Goal: Contribute content

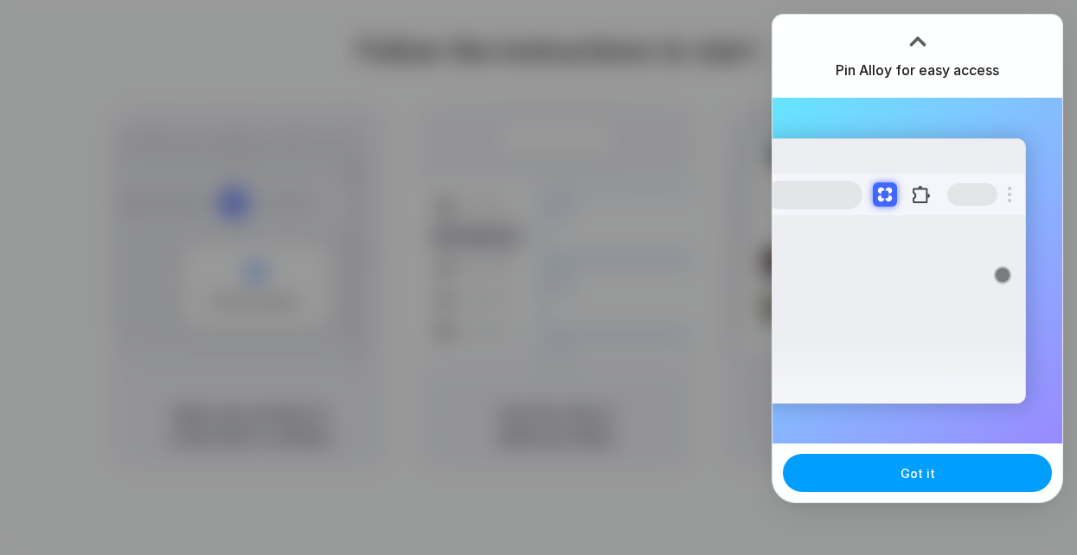
click at [878, 464] on button "Got it" at bounding box center [917, 473] width 269 height 38
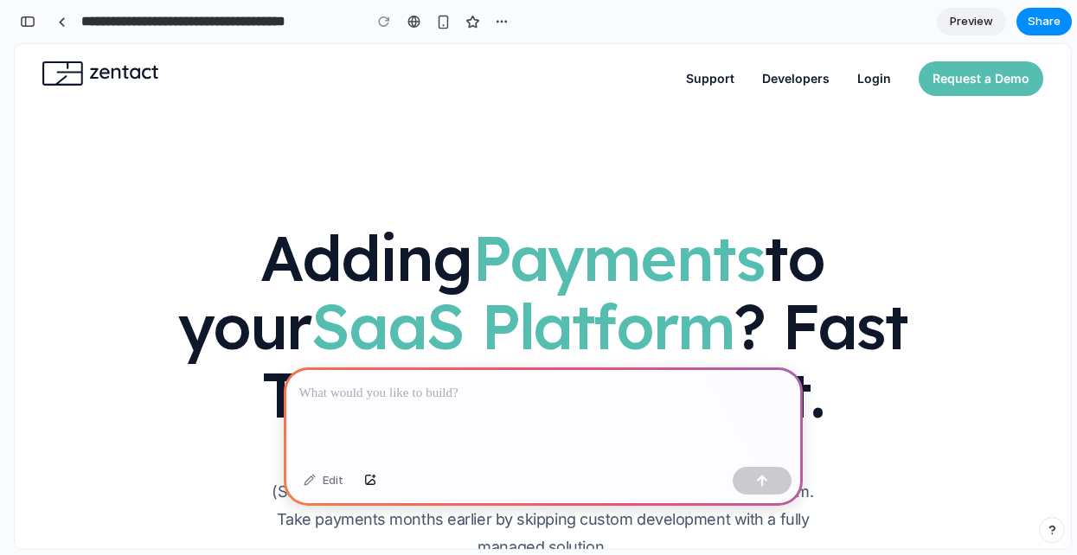
click at [479, 262] on span "Payments" at bounding box center [618, 258] width 293 height 78
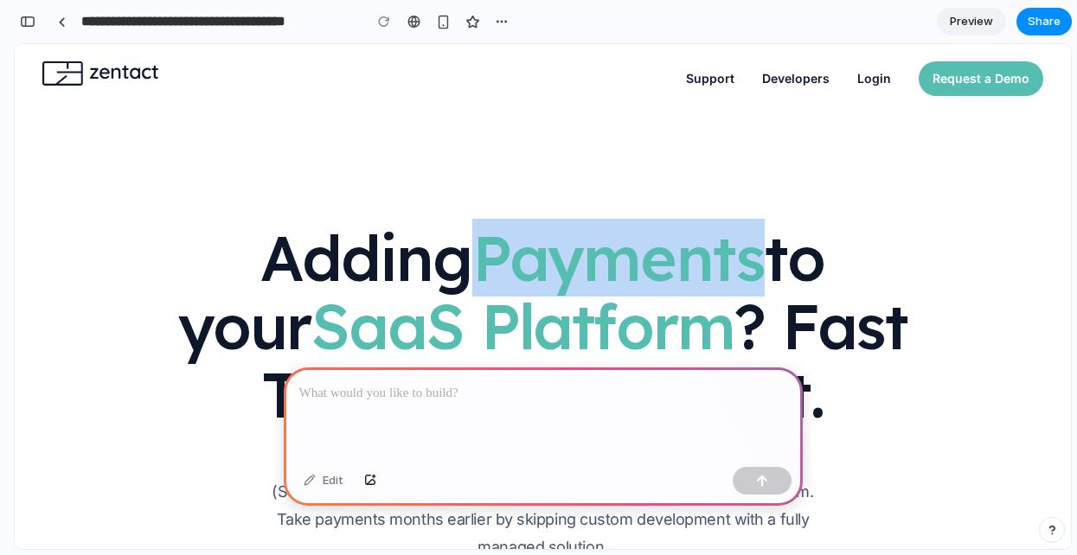
click at [479, 262] on span "Payments" at bounding box center [618, 258] width 293 height 78
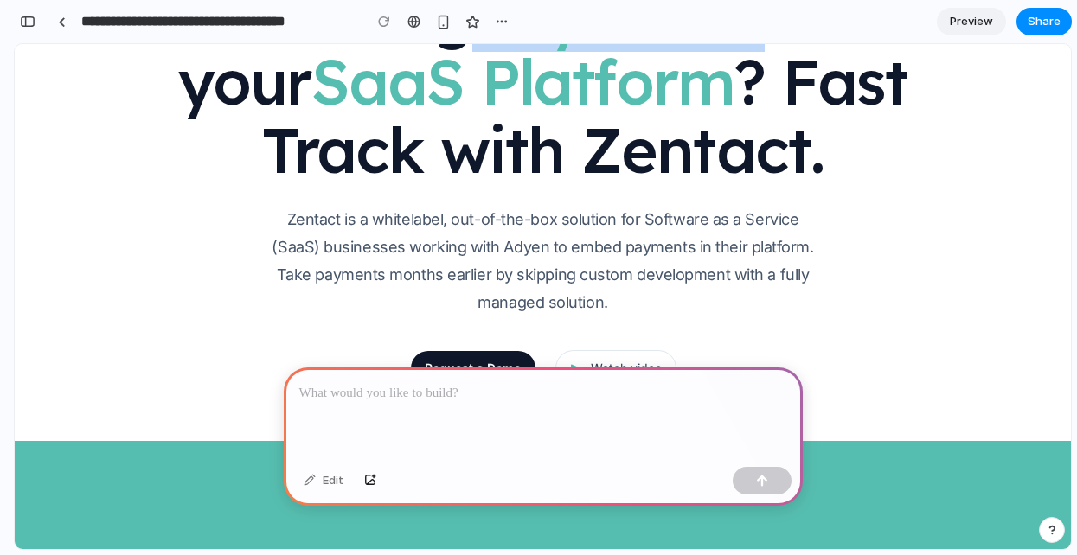
scroll to position [263, 0]
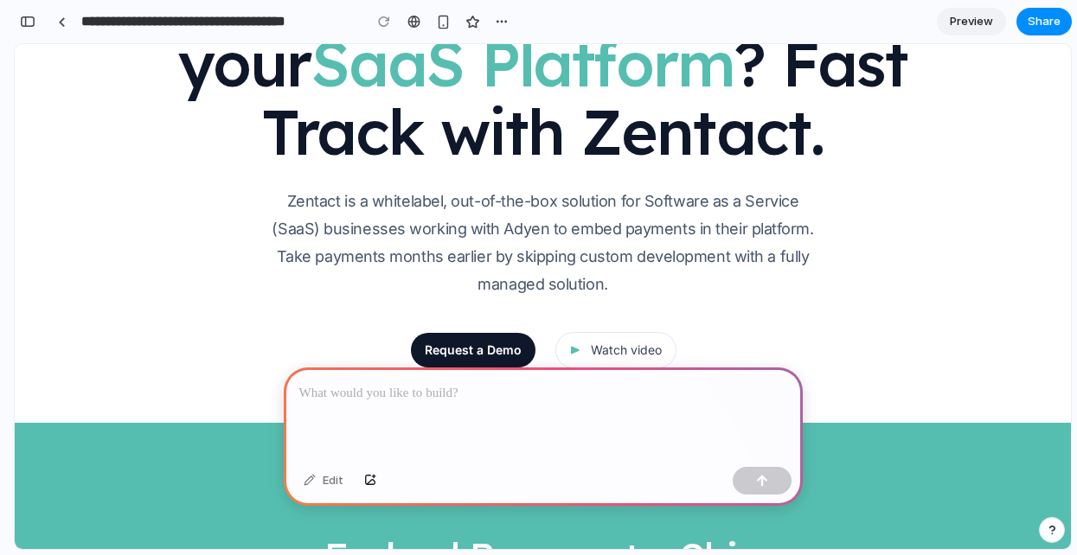
click at [502, 271] on p "Zentact is a whitelabel, out-of-the-box solution for Software as a Service (Saa…" at bounding box center [543, 243] width 554 height 111
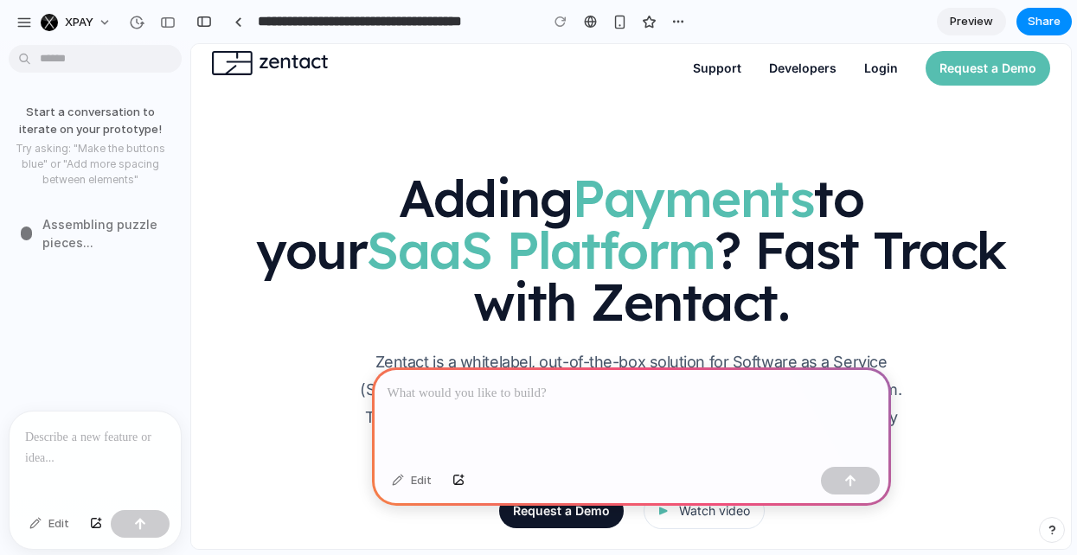
scroll to position [0, 0]
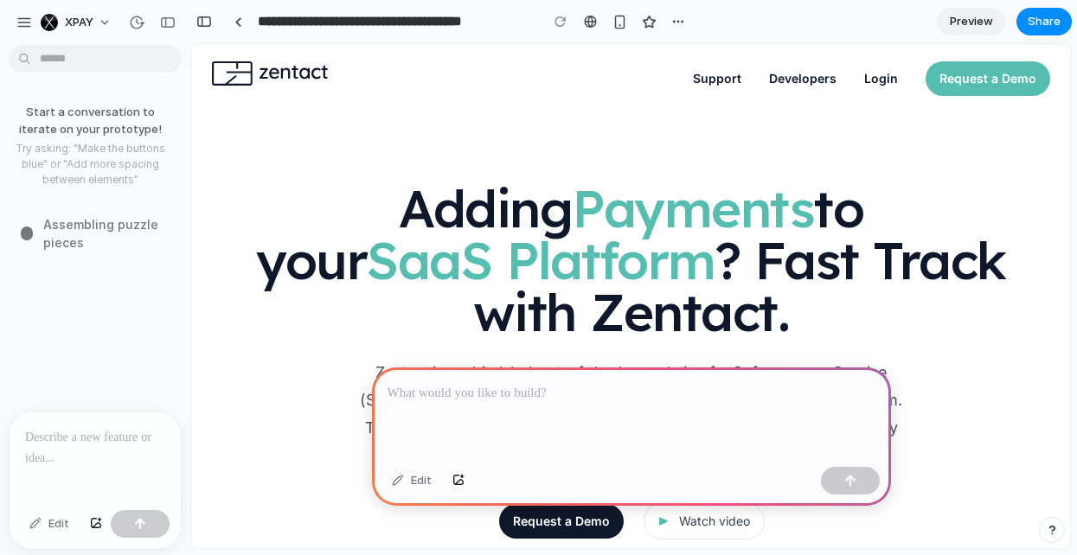
click at [75, 427] on p at bounding box center [95, 437] width 140 height 21
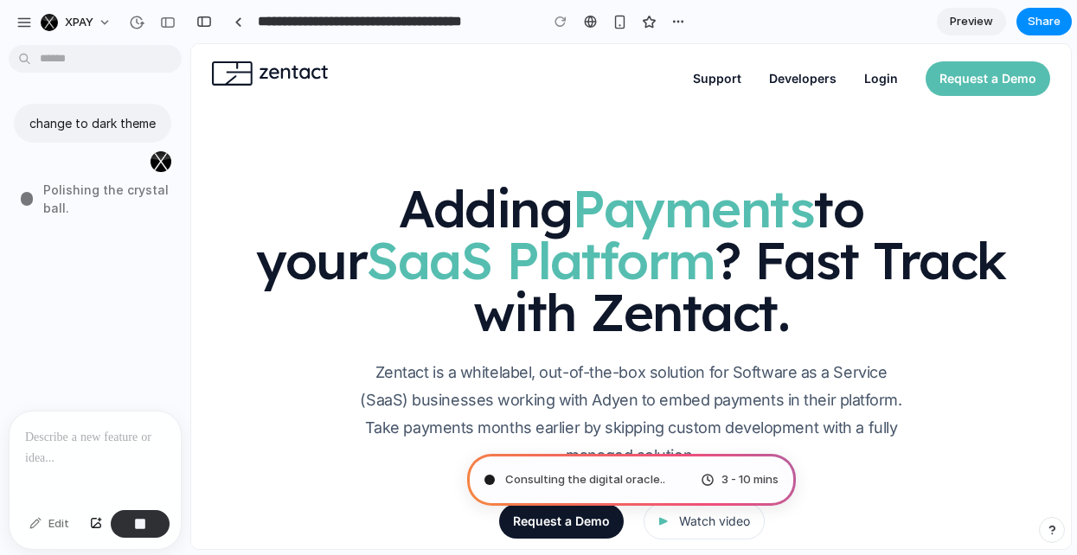
type input "**********"
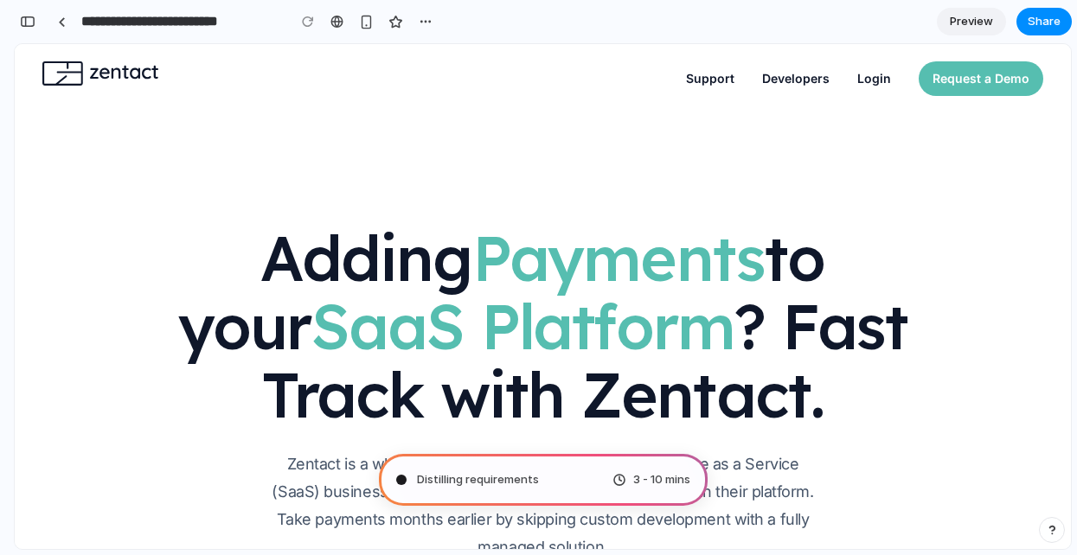
scroll to position [770, 0]
